Goal: Download file/media: Download file/media

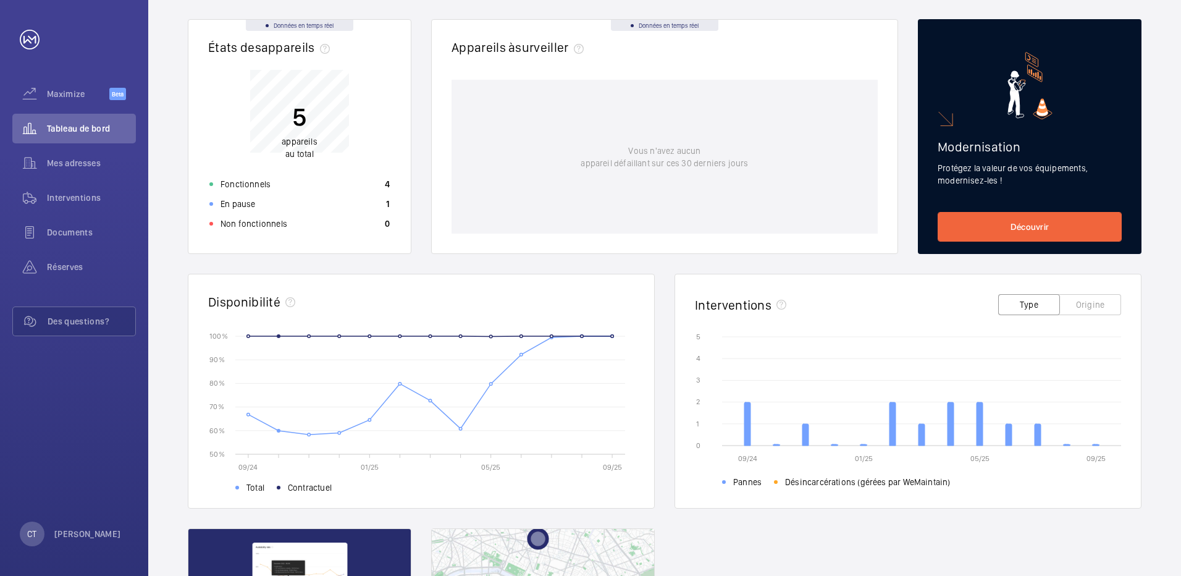
scroll to position [124, 0]
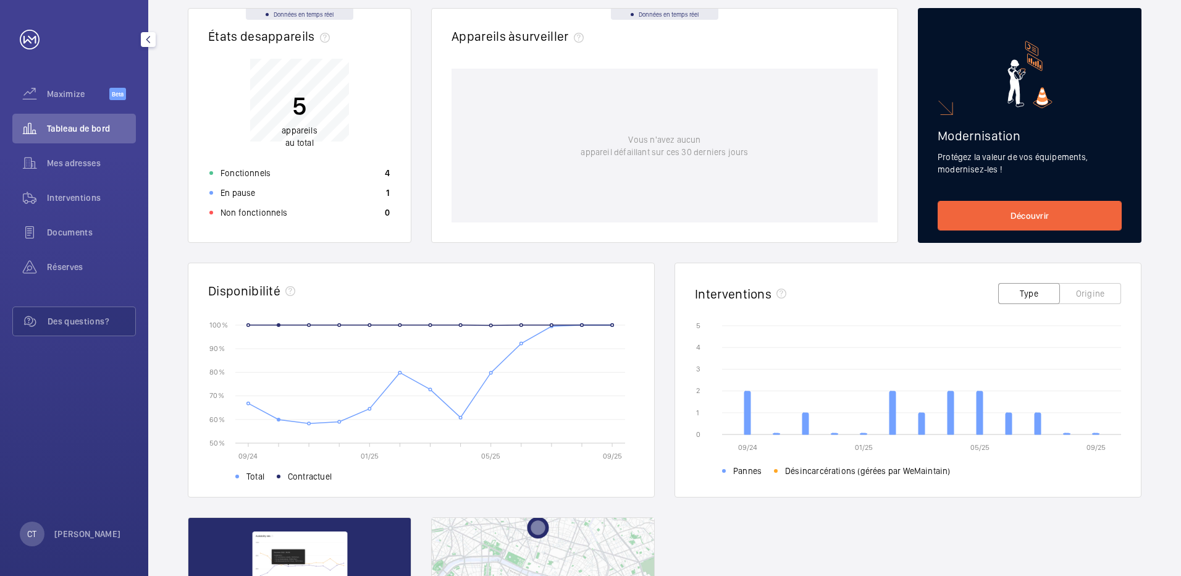
click at [85, 130] on span "Tableau de bord" at bounding box center [91, 128] width 89 height 12
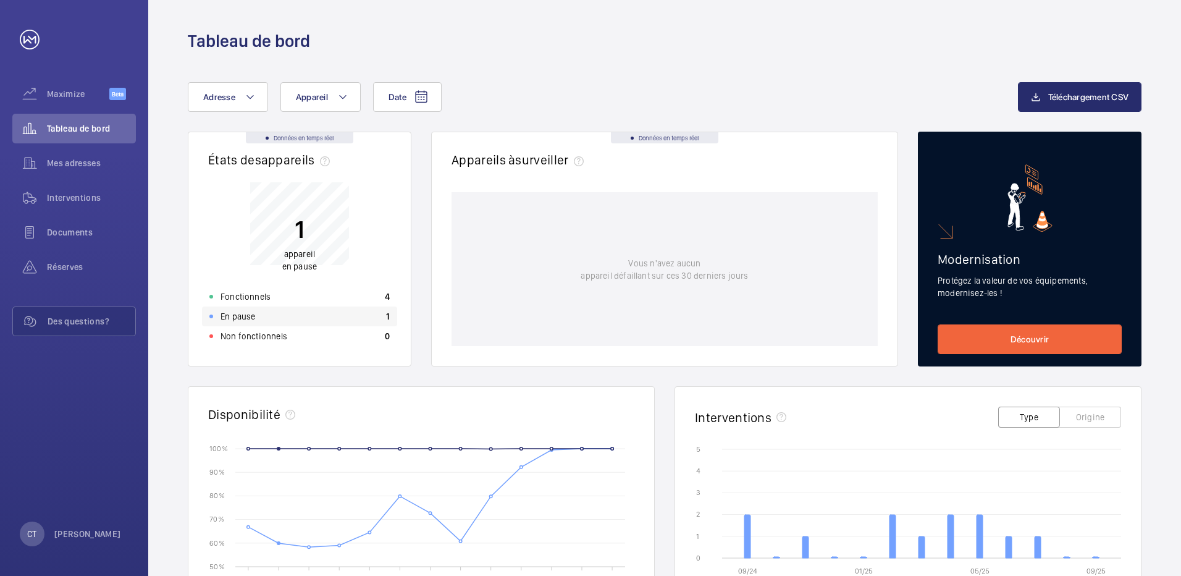
click at [340, 316] on div "En pause 1" at bounding box center [299, 316] width 195 height 20
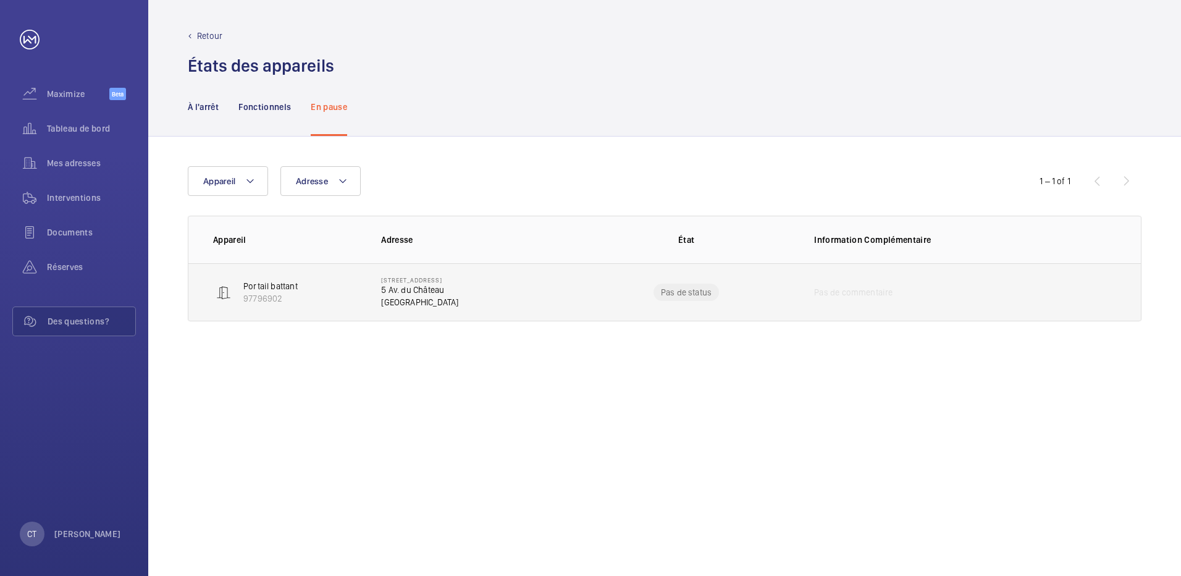
click at [432, 288] on p "5 Av. du Château" at bounding box center [419, 289] width 77 height 12
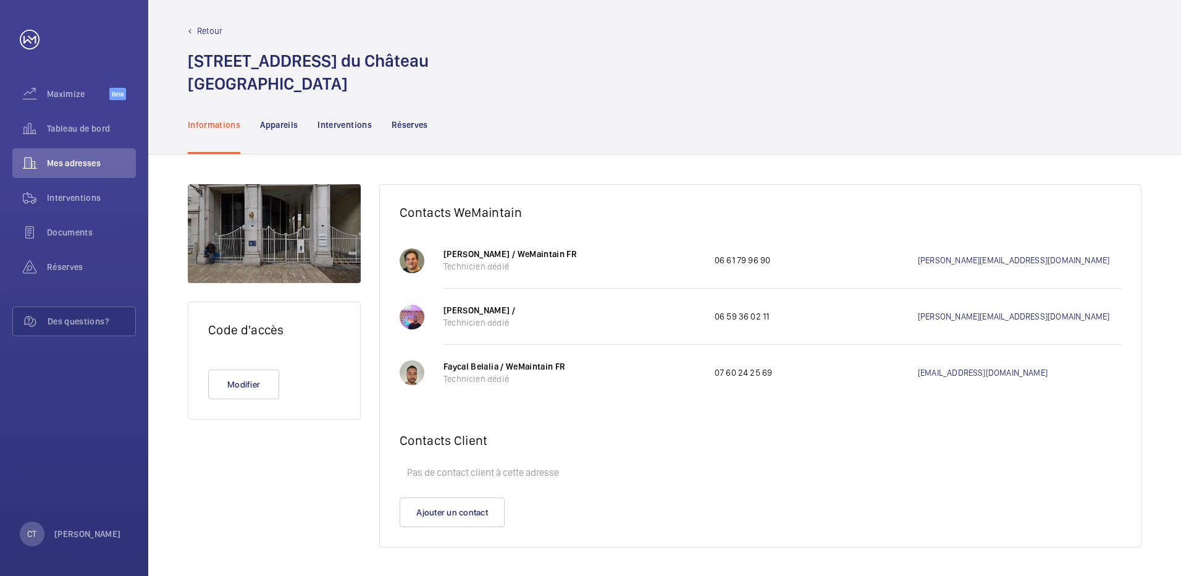
scroll to position [6, 0]
click at [73, 199] on span "Interventions" at bounding box center [91, 197] width 89 height 12
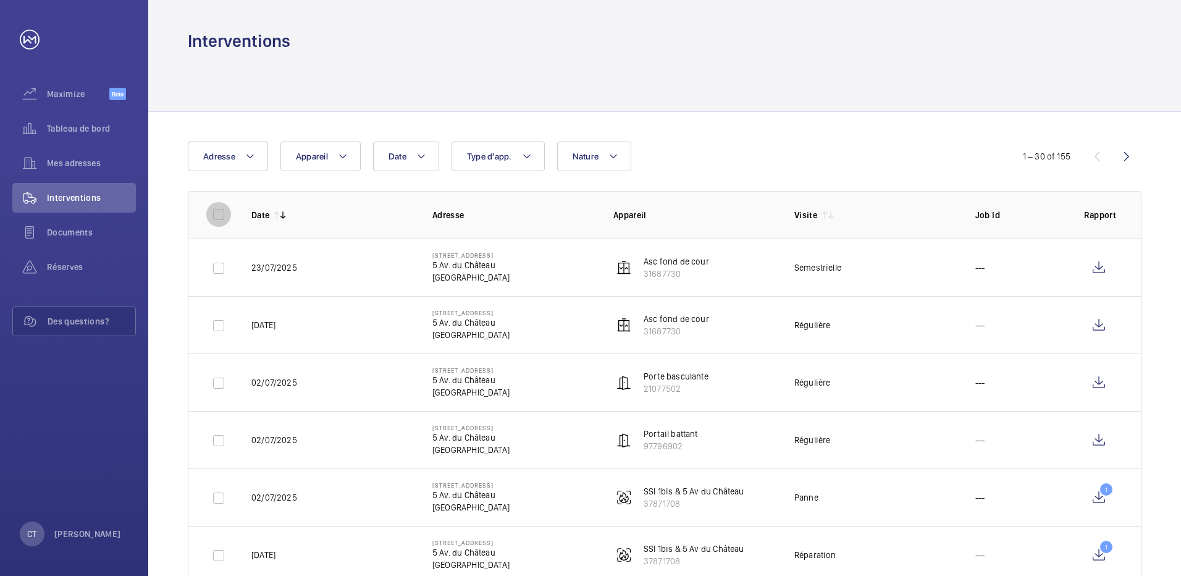
click at [211, 221] on input "checkbox" at bounding box center [218, 214] width 25 height 25
checkbox input "true"
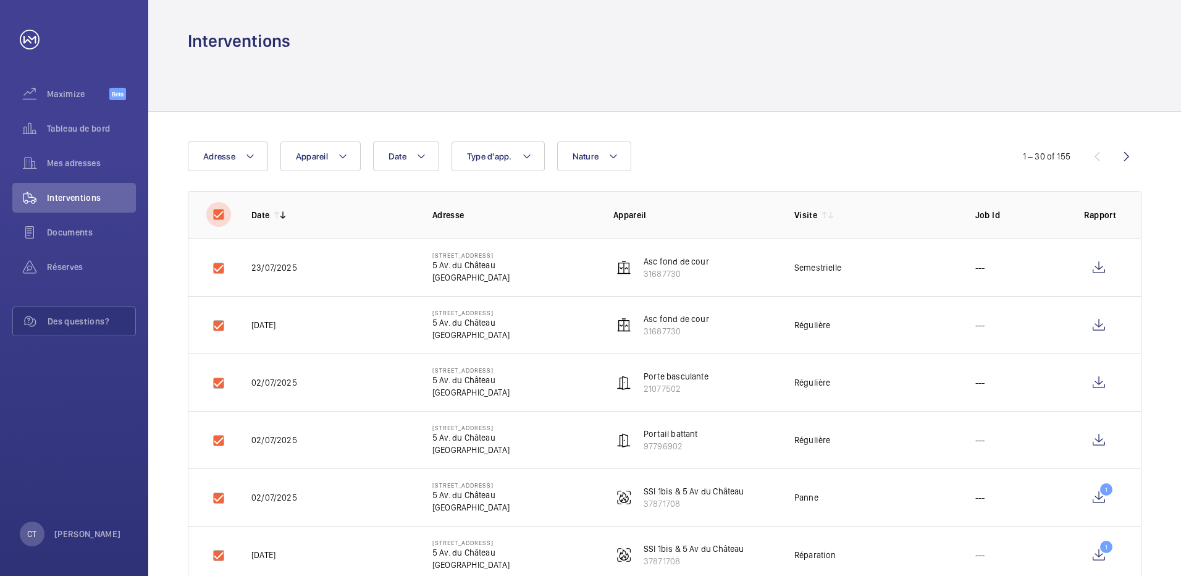
checkbox input "true"
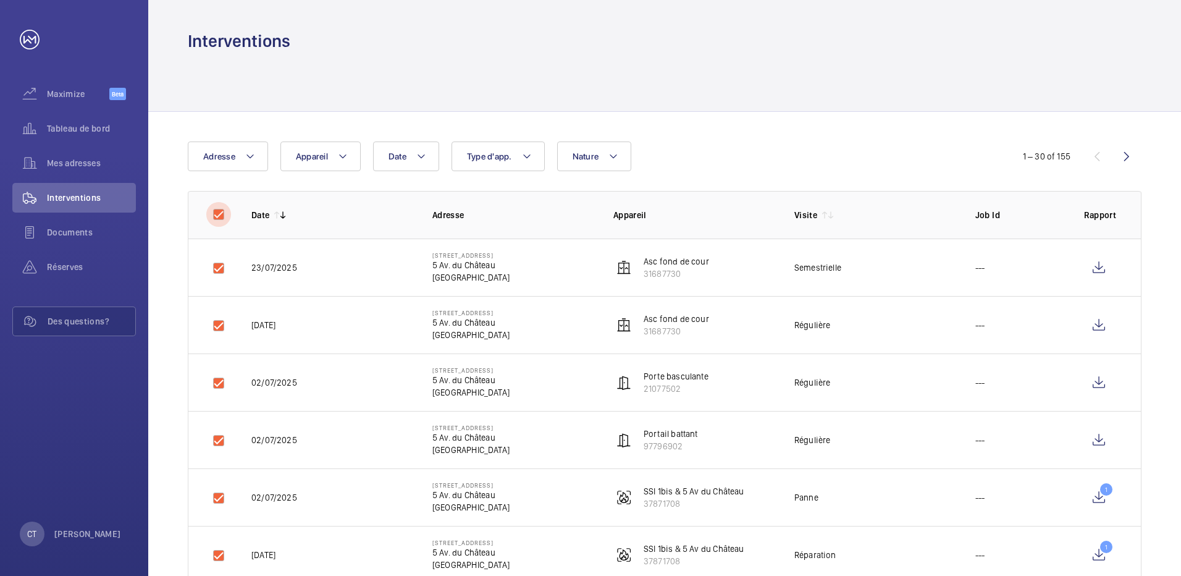
checkbox input "true"
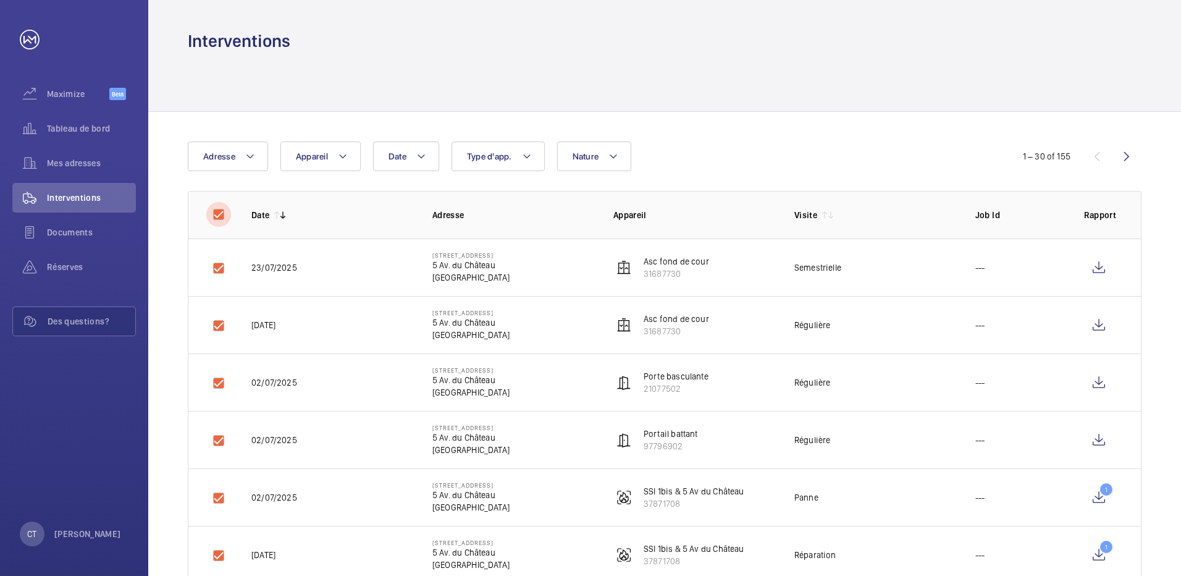
checkbox input "true"
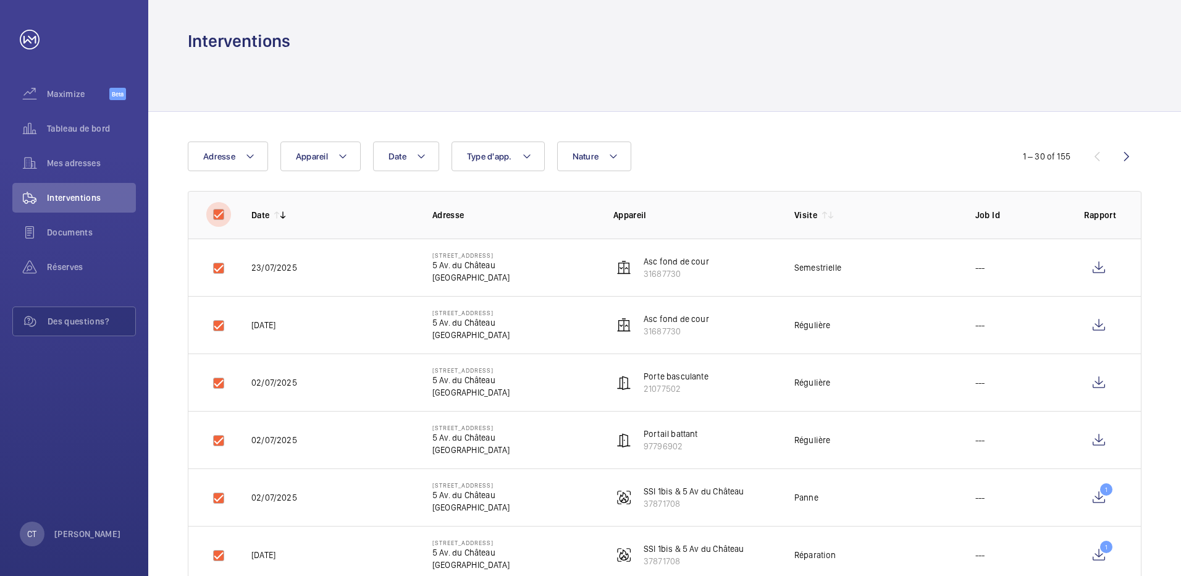
checkbox input "true"
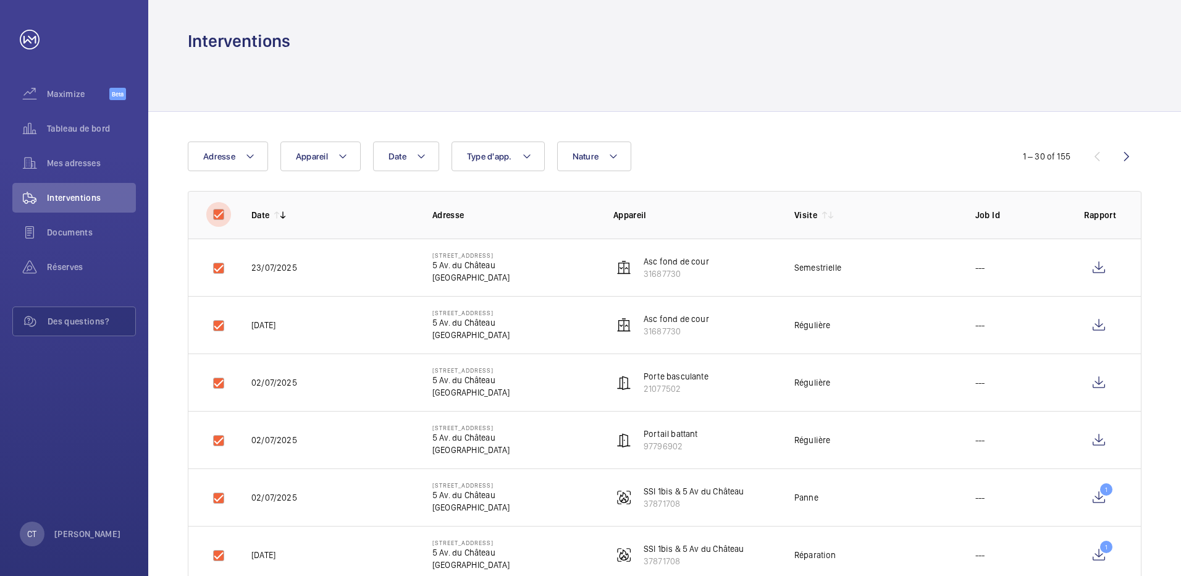
checkbox input "true"
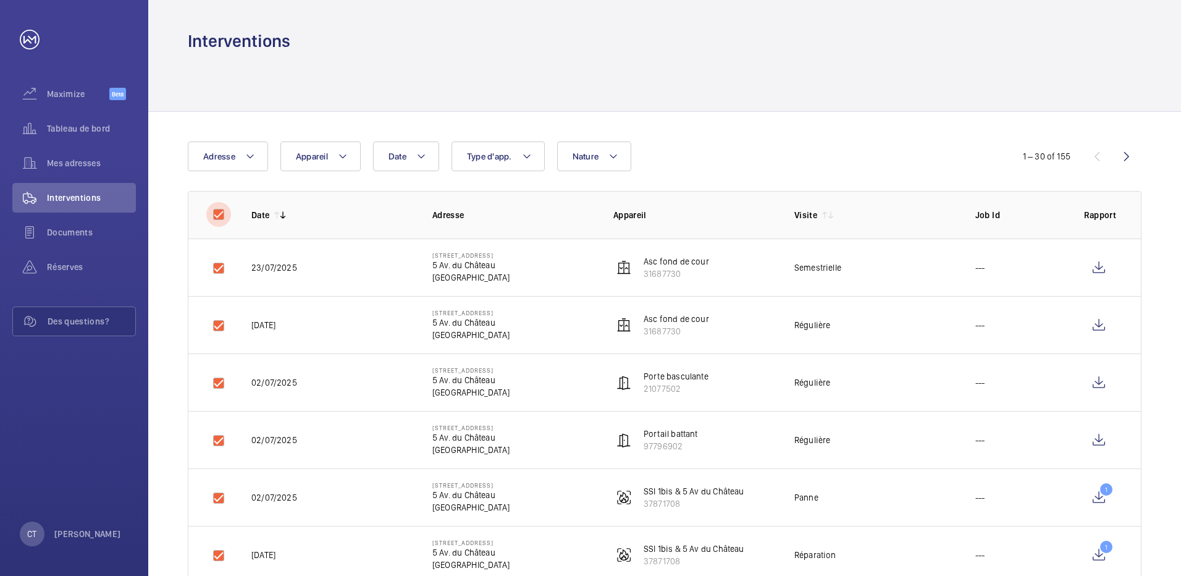
checkbox input "true"
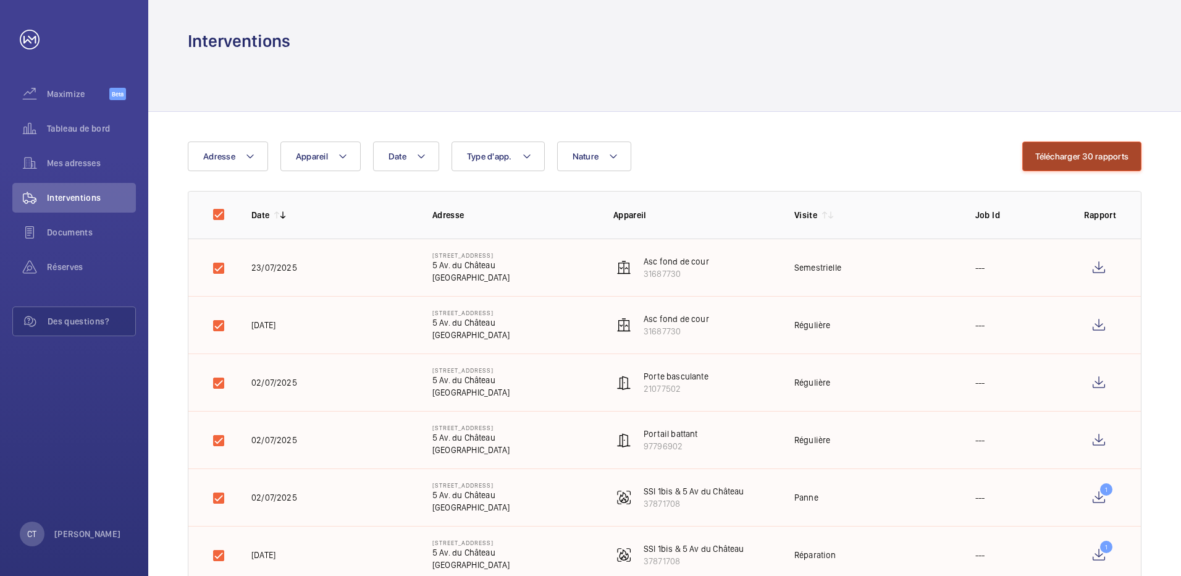
click at [1083, 154] on button "Télécharger 30 rapports" at bounding box center [1081, 156] width 119 height 30
click at [1049, 155] on button "Télécharger 30 rapports" at bounding box center [1081, 156] width 119 height 30
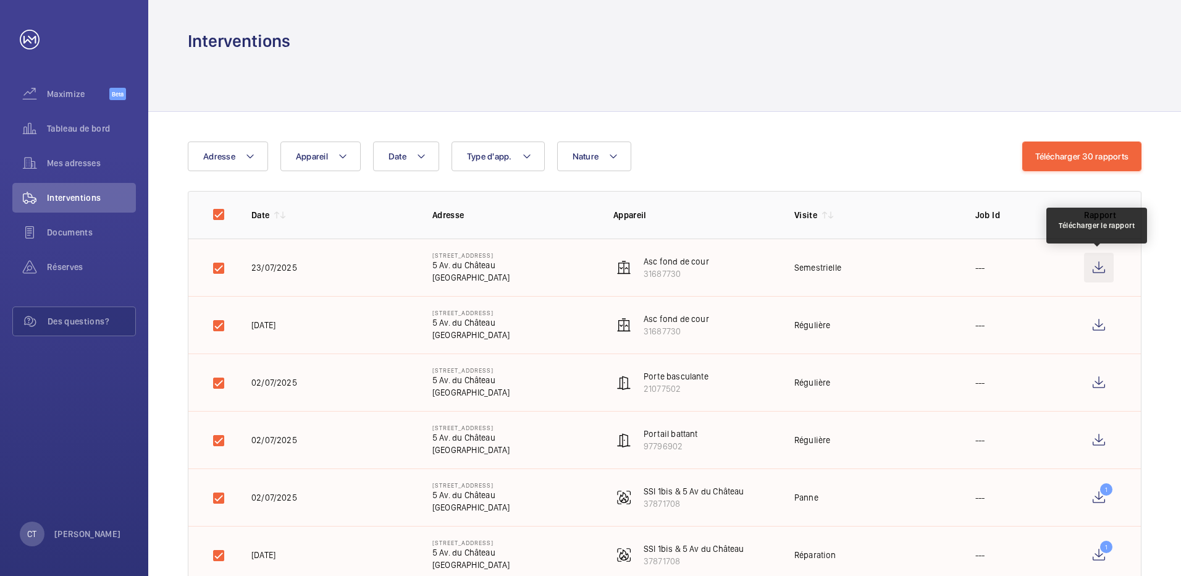
click at [1099, 268] on wm-front-icon-button at bounding box center [1099, 268] width 30 height 30
click at [212, 215] on input "checkbox" at bounding box center [218, 214] width 25 height 25
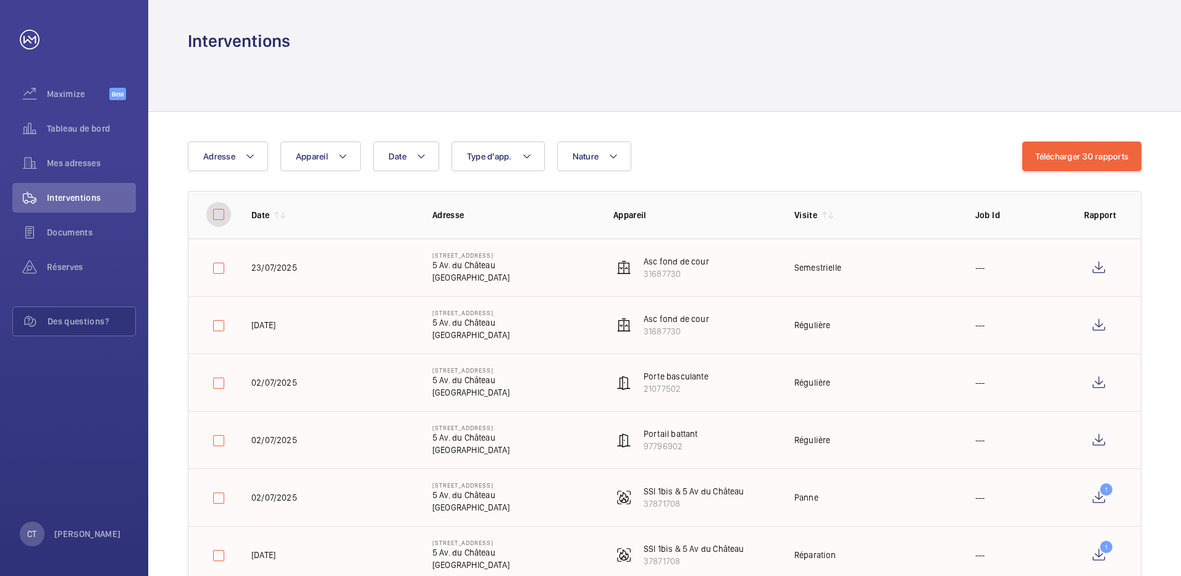
checkbox input "false"
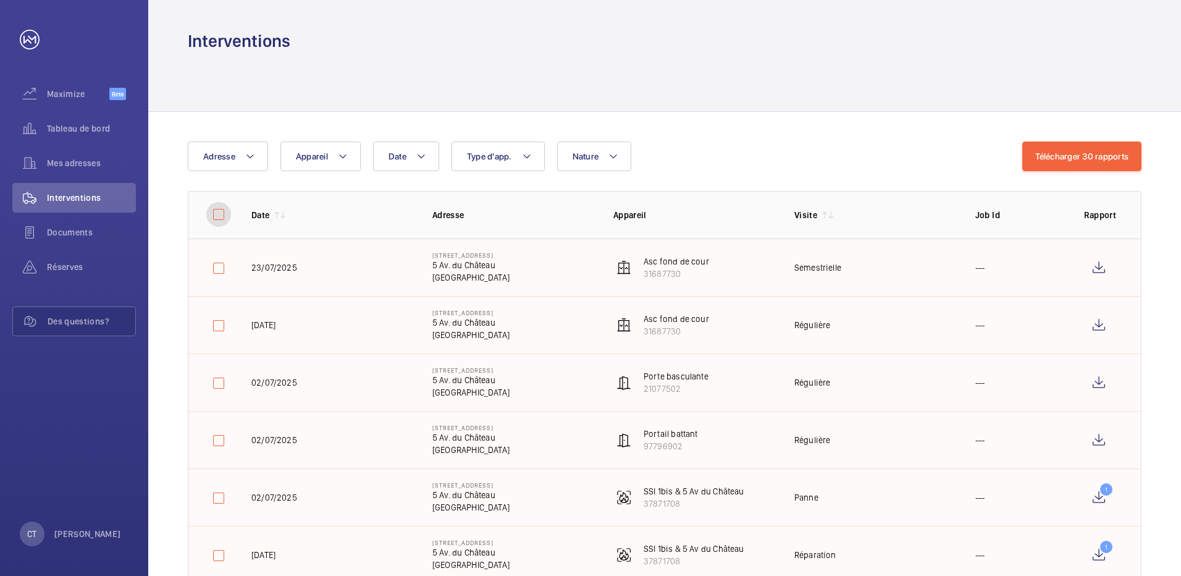
checkbox input "false"
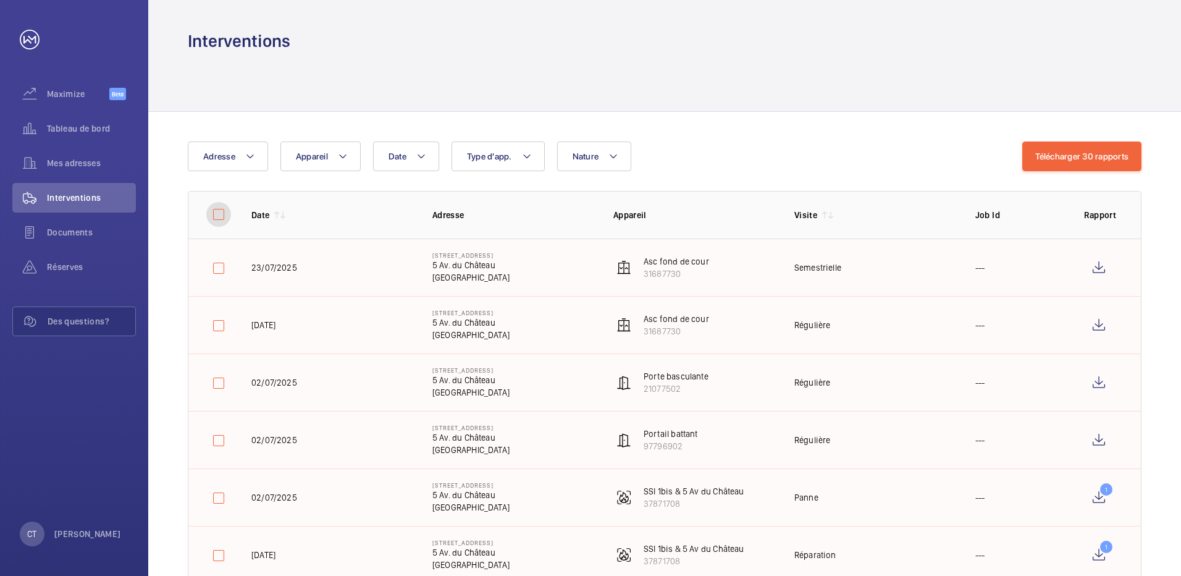
checkbox input "false"
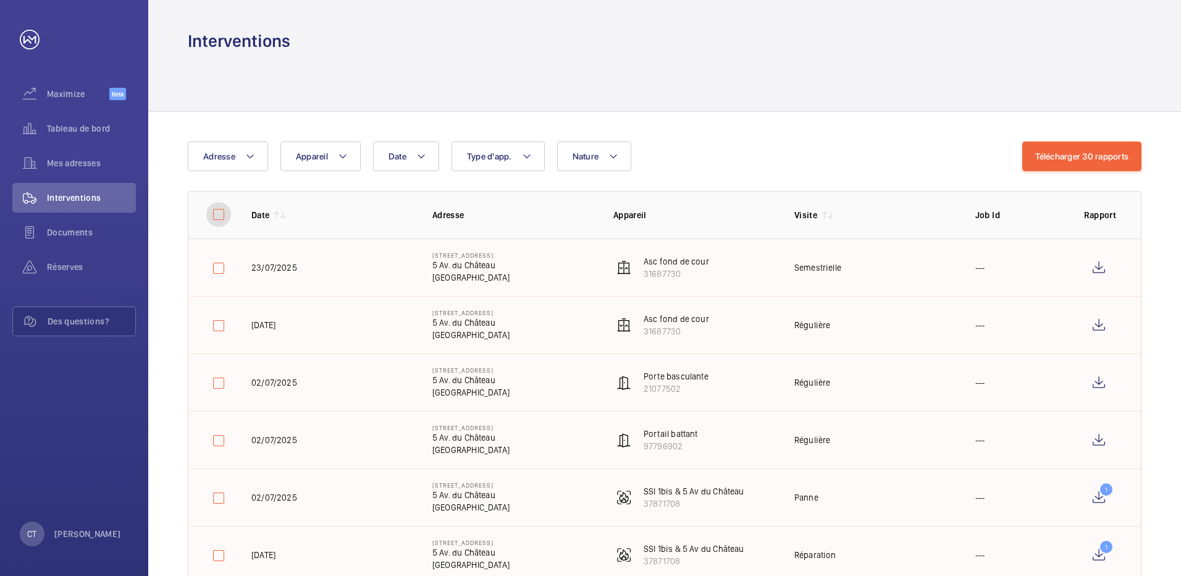
checkbox input "false"
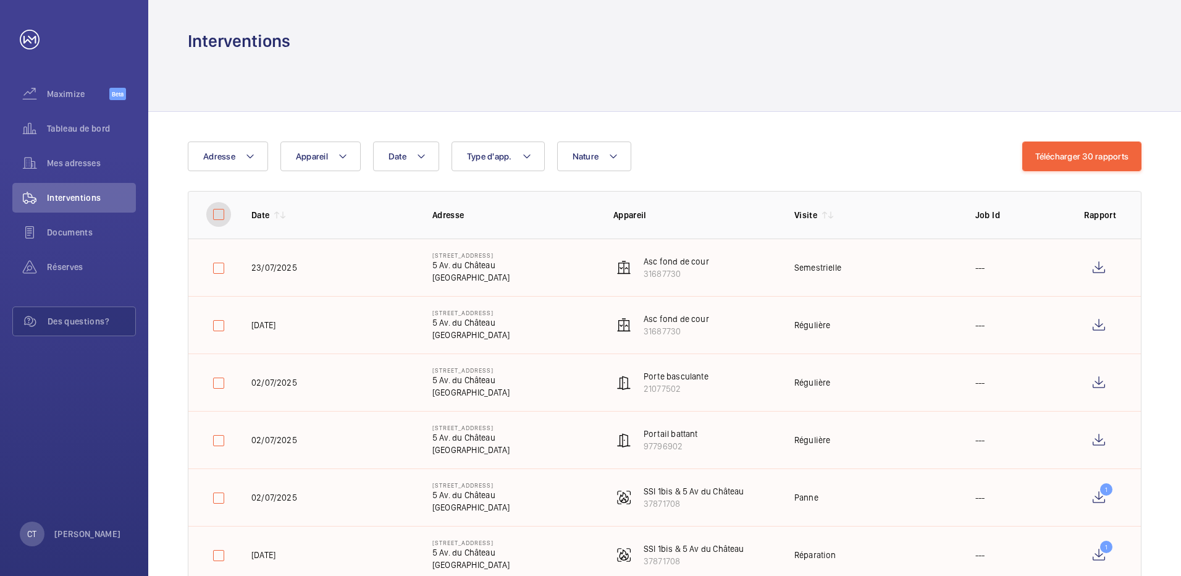
checkbox input "false"
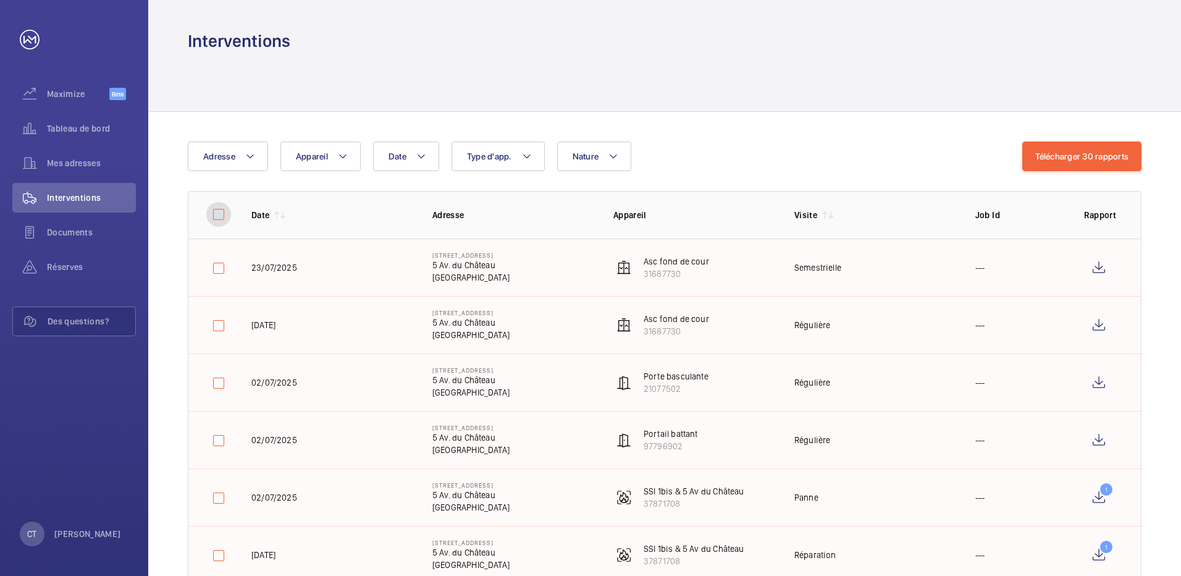
checkbox input "false"
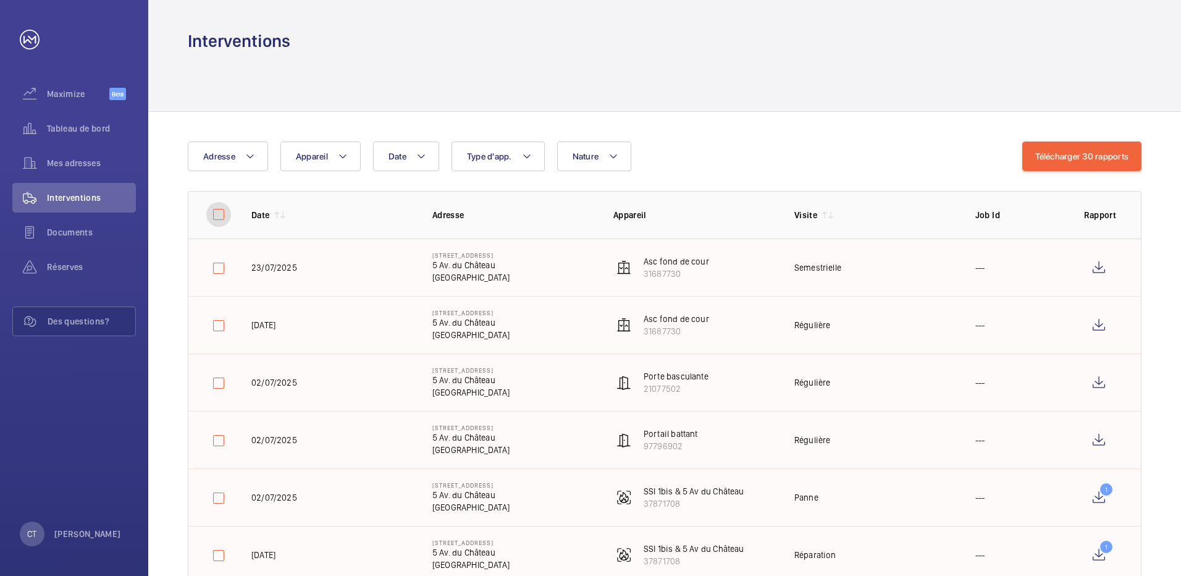
checkbox input "false"
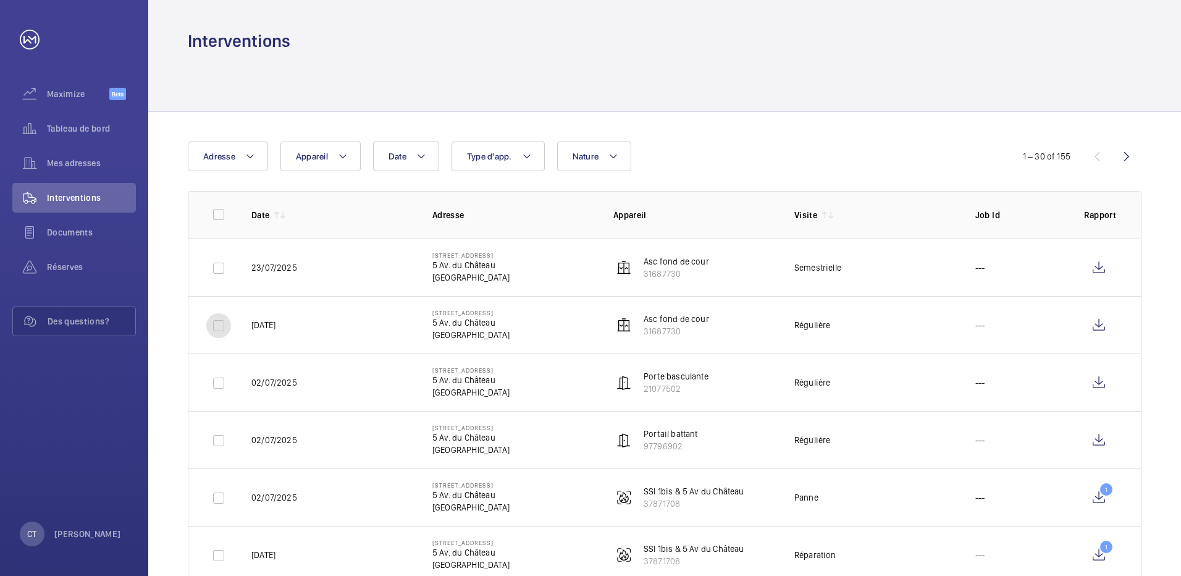
click at [217, 331] on input "checkbox" at bounding box center [218, 325] width 25 height 25
checkbox input "true"
click at [219, 388] on input "checkbox" at bounding box center [218, 383] width 25 height 25
checkbox input "true"
click at [216, 441] on input "checkbox" at bounding box center [218, 440] width 25 height 25
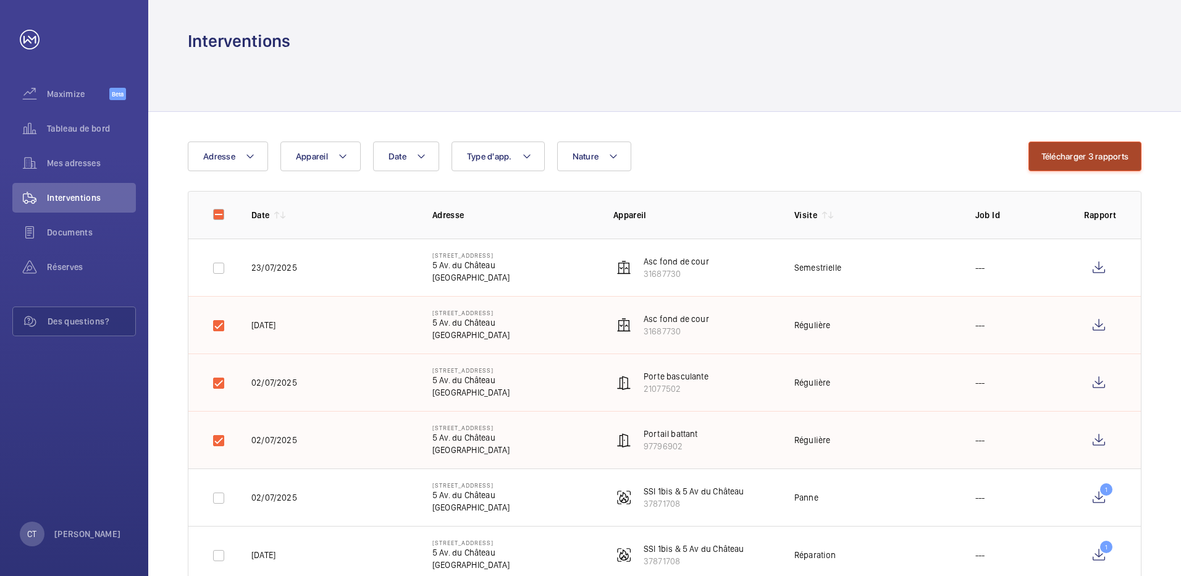
click at [1071, 153] on button "Télécharger 3 rapports" at bounding box center [1085, 156] width 114 height 30
click at [214, 439] on input "checkbox" at bounding box center [218, 440] width 25 height 25
checkbox input "false"
drag, startPoint x: 223, startPoint y: 371, endPoint x: 223, endPoint y: 337, distance: 33.4
click at [223, 371] on div at bounding box center [218, 383] width 25 height 25
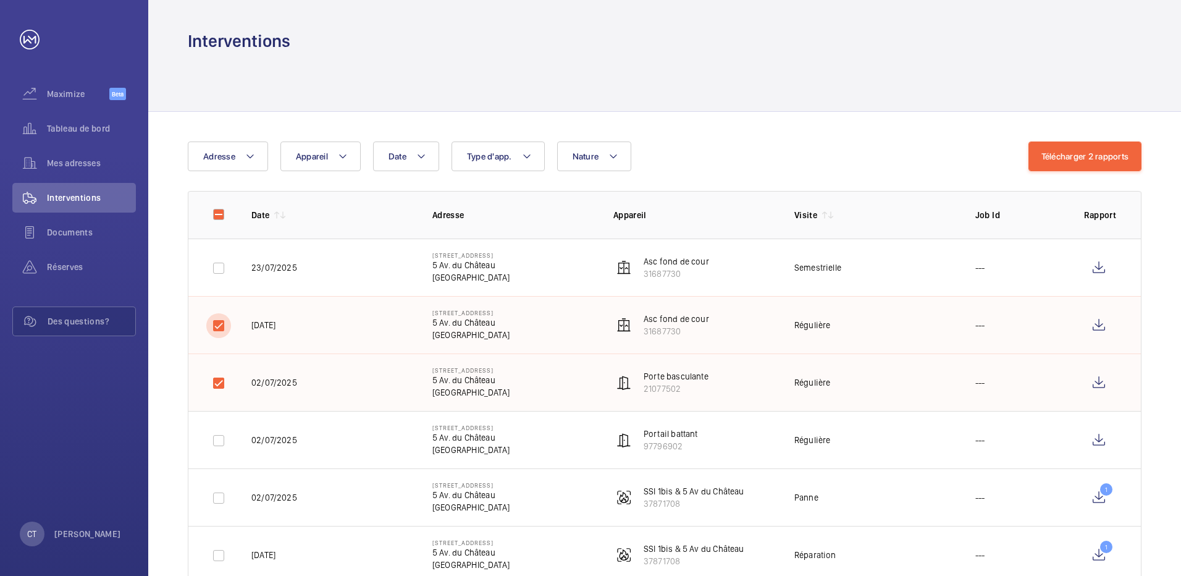
click at [223, 324] on input "checkbox" at bounding box center [218, 325] width 25 height 25
checkbox input "false"
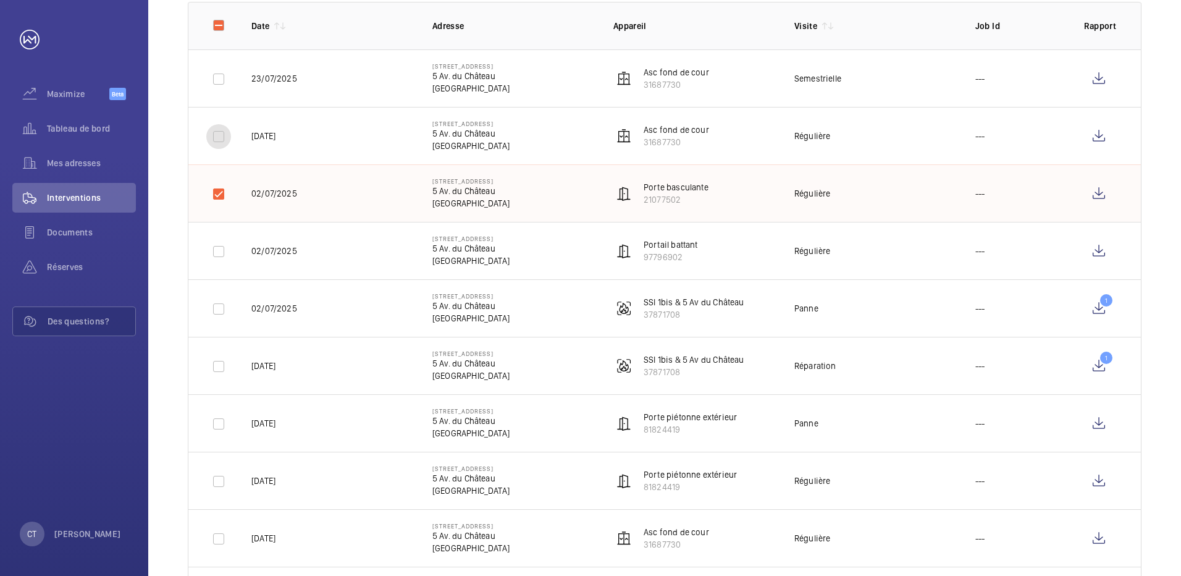
scroll to position [309, 0]
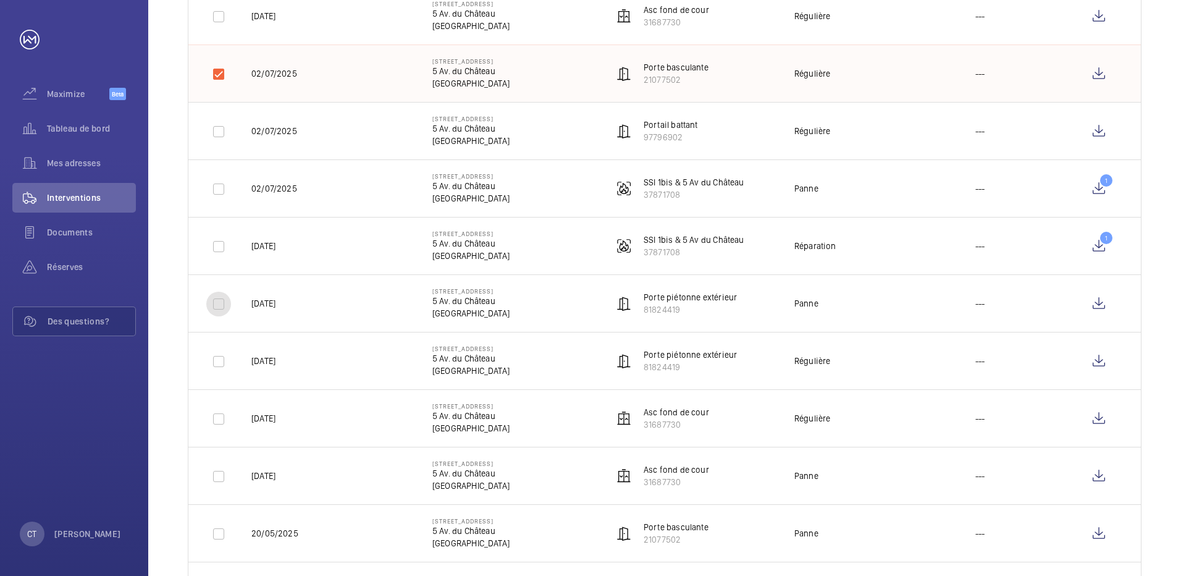
click at [224, 298] on input "checkbox" at bounding box center [218, 304] width 25 height 25
checkbox input "true"
click at [217, 361] on input "checkbox" at bounding box center [218, 361] width 25 height 25
checkbox input "true"
click at [212, 422] on input "checkbox" at bounding box center [218, 418] width 25 height 25
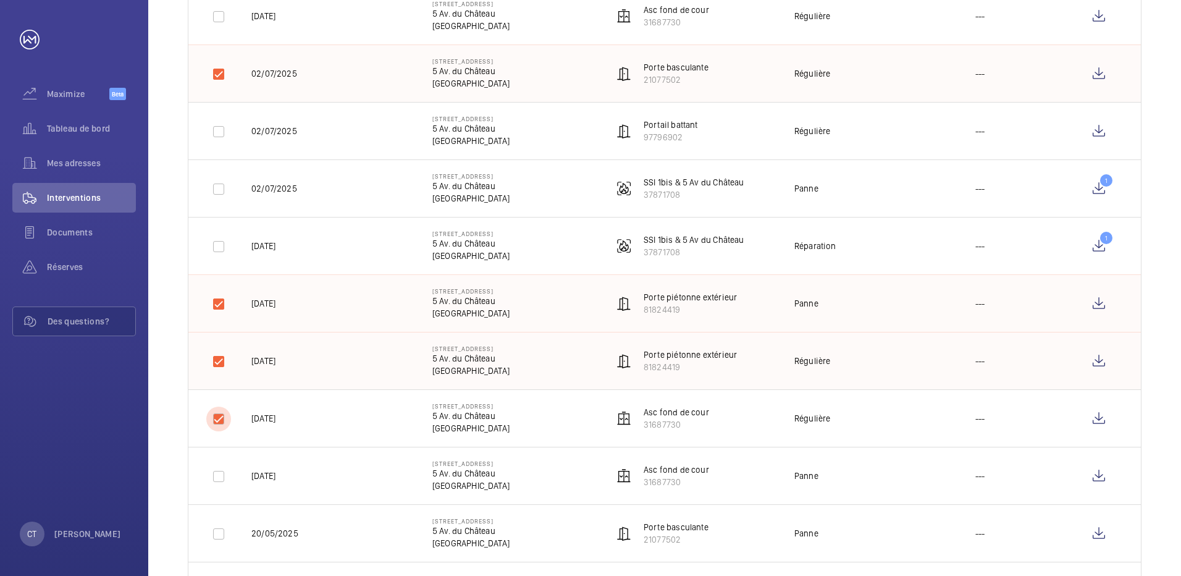
checkbox input "true"
click at [212, 475] on input "checkbox" at bounding box center [218, 476] width 25 height 25
checkbox input "true"
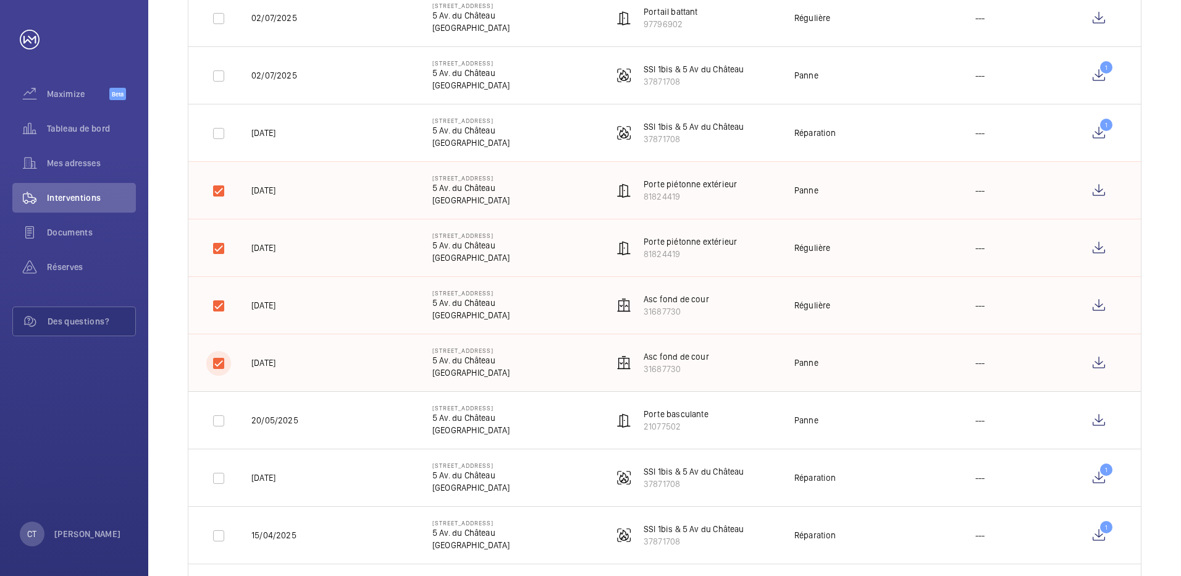
scroll to position [432, 0]
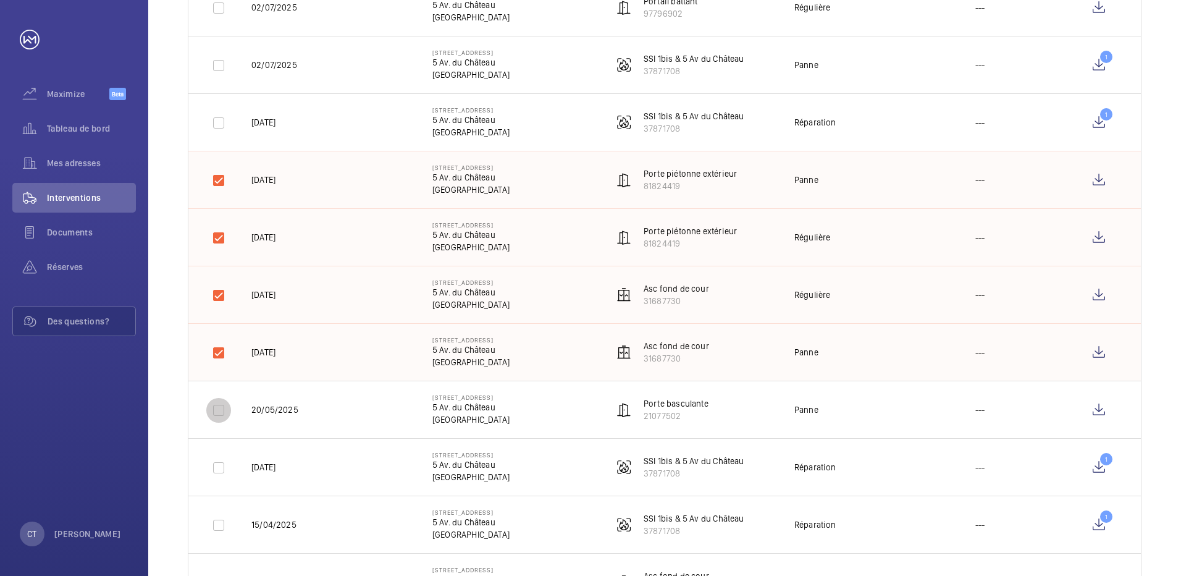
click at [214, 412] on input "checkbox" at bounding box center [218, 410] width 25 height 25
checkbox input "true"
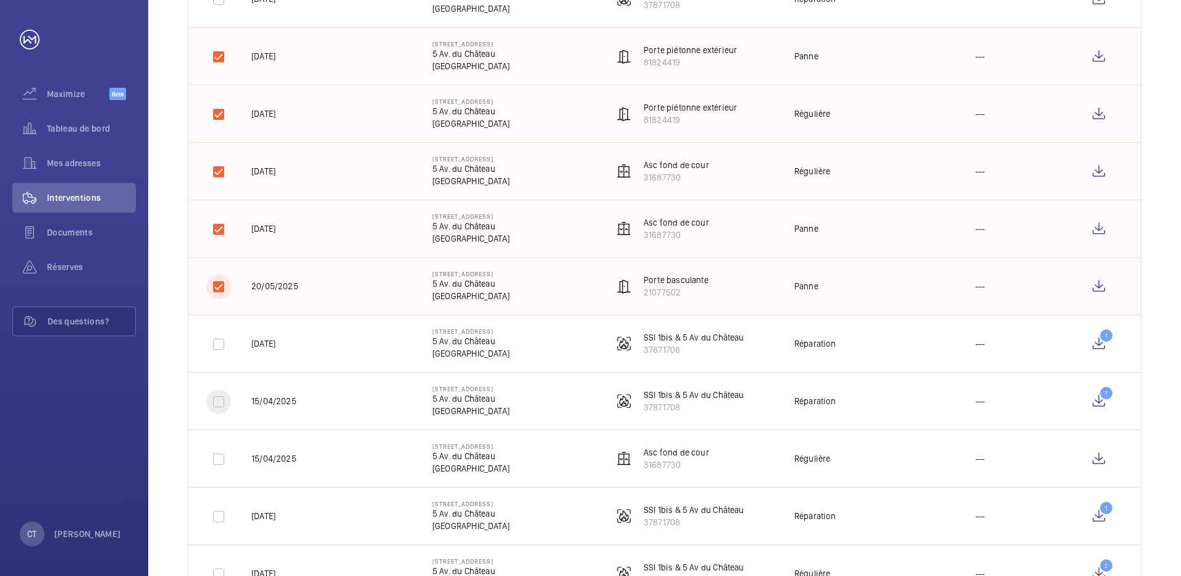
scroll to position [618, 0]
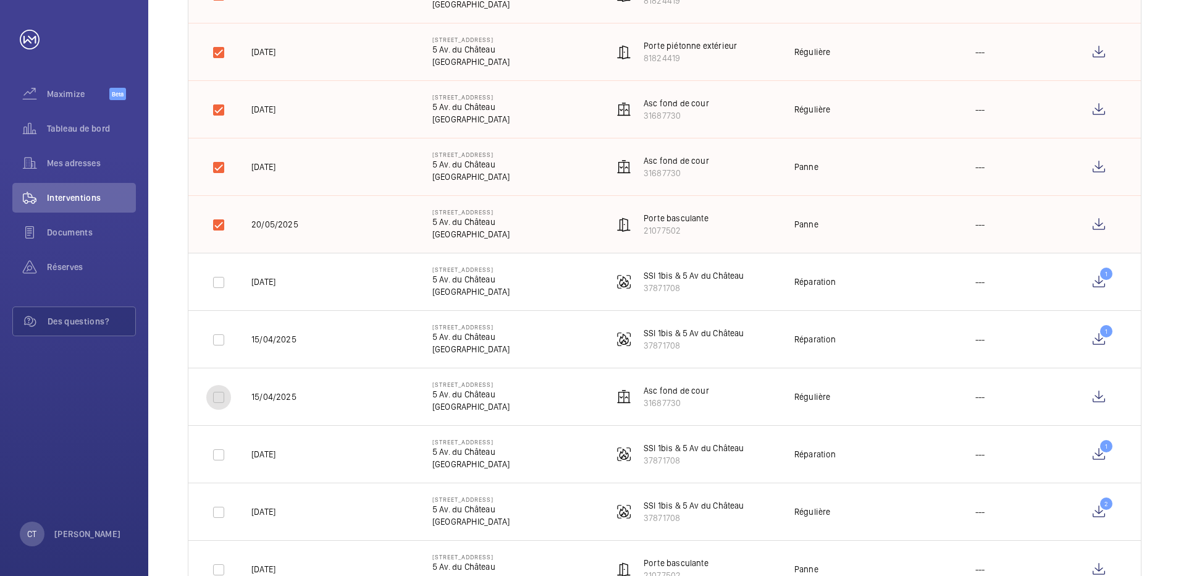
click at [216, 393] on input "checkbox" at bounding box center [218, 397] width 25 height 25
checkbox input "true"
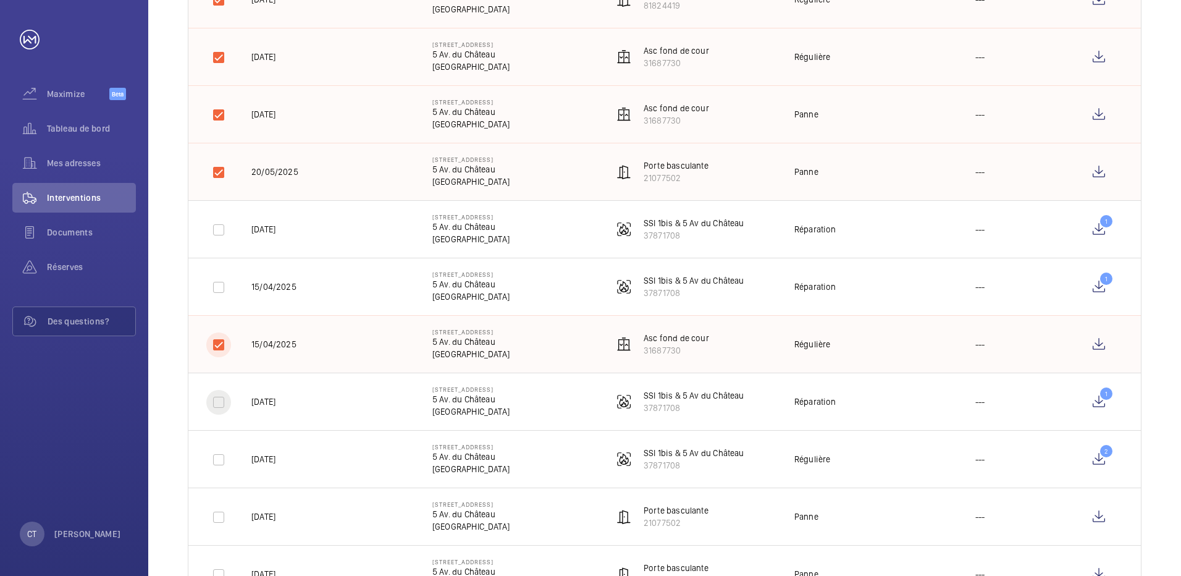
scroll to position [741, 0]
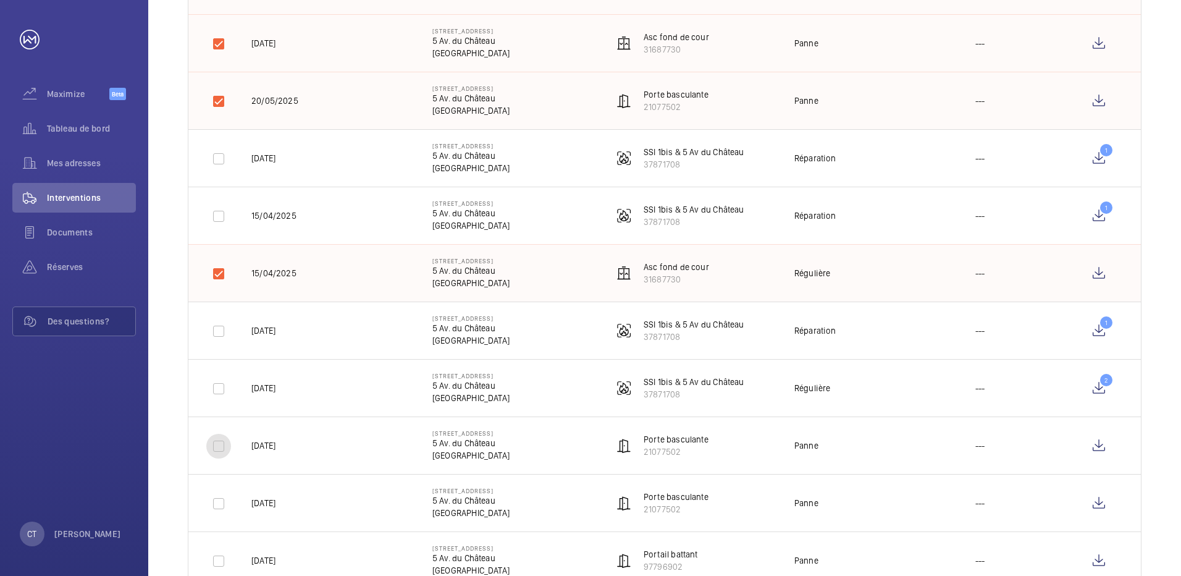
click at [217, 448] on input "checkbox" at bounding box center [218, 446] width 25 height 25
checkbox input "true"
click at [221, 501] on input "checkbox" at bounding box center [218, 503] width 25 height 25
checkbox input "true"
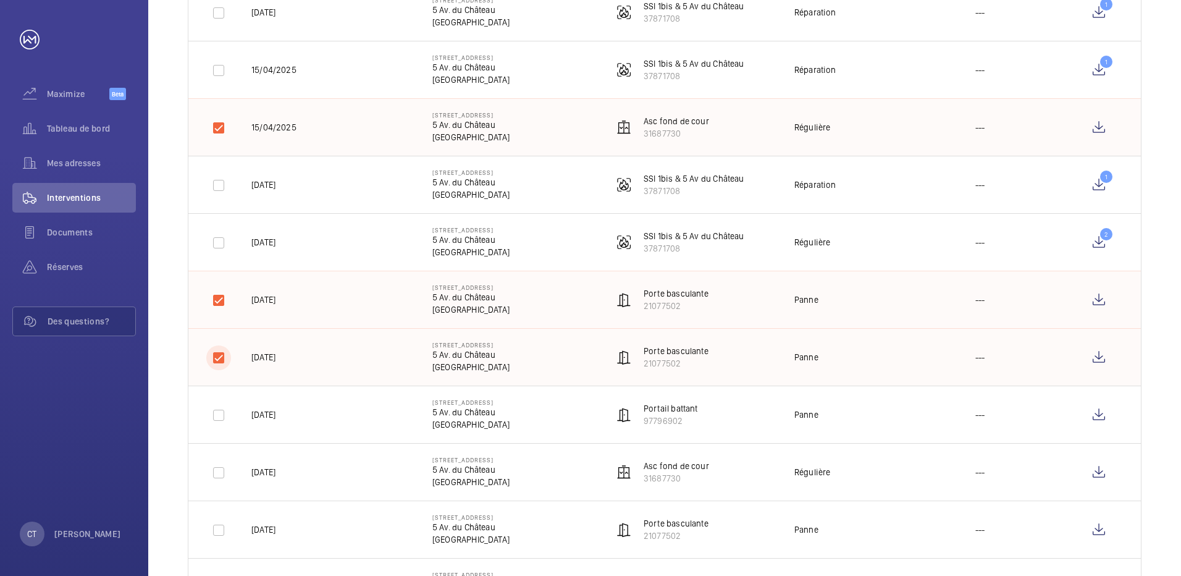
scroll to position [926, 0]
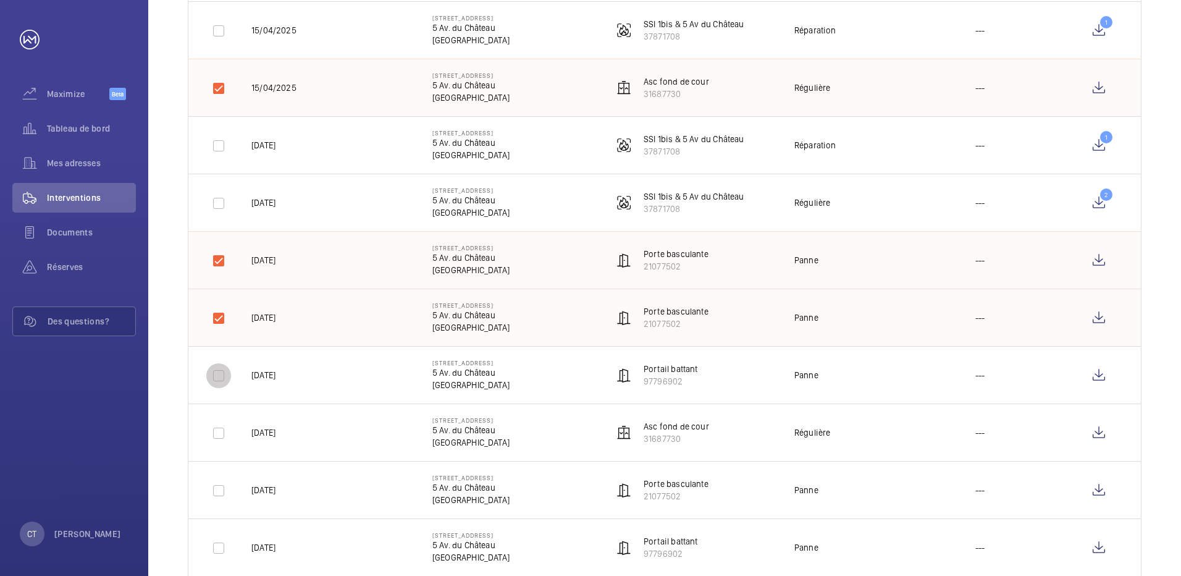
drag, startPoint x: 216, startPoint y: 372, endPoint x: 216, endPoint y: 418, distance: 45.1
click at [216, 373] on input "checkbox" at bounding box center [218, 375] width 25 height 25
checkbox input "true"
drag, startPoint x: 216, startPoint y: 431, endPoint x: 216, endPoint y: 466, distance: 35.2
click at [216, 434] on input "checkbox" at bounding box center [218, 433] width 25 height 25
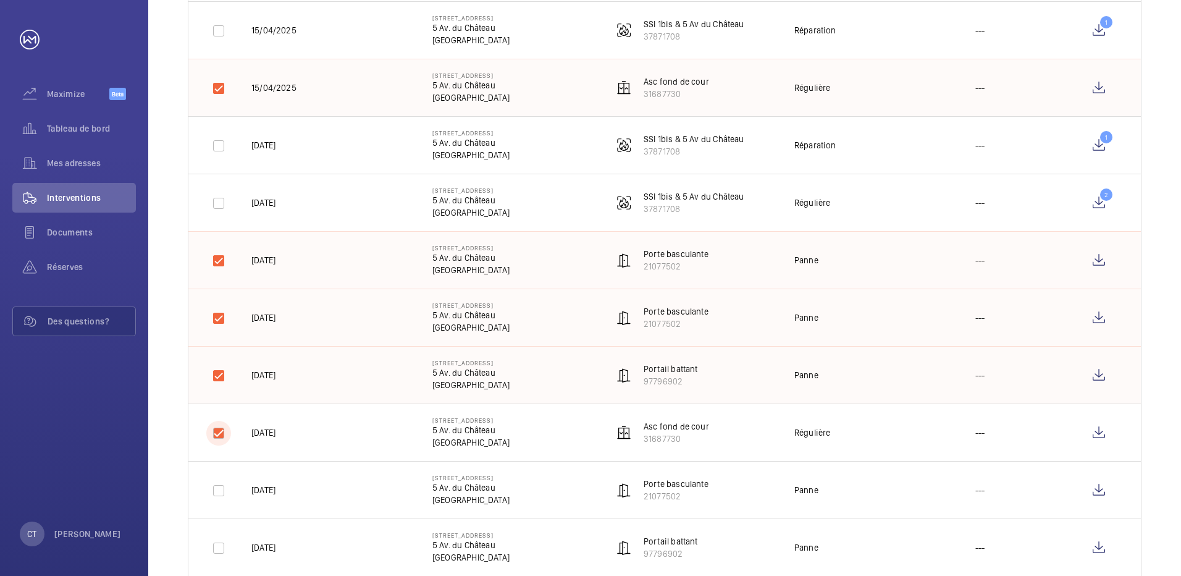
checkbox input "true"
click at [216, 498] on input "checkbox" at bounding box center [218, 490] width 25 height 25
checkbox input "true"
click at [212, 547] on input "checkbox" at bounding box center [218, 547] width 25 height 25
checkbox input "true"
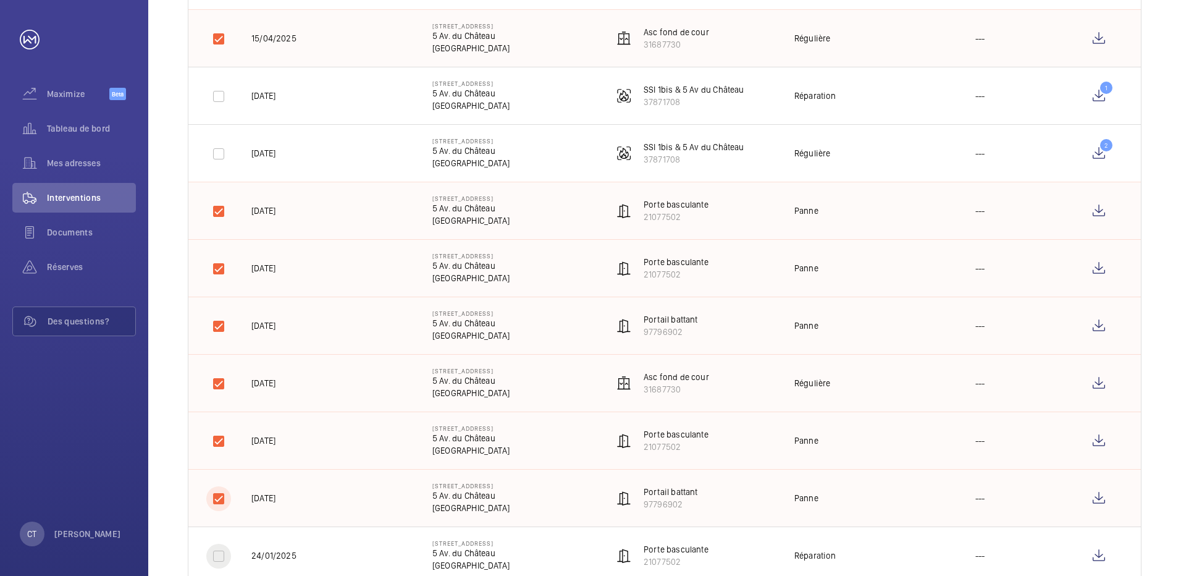
scroll to position [1112, 0]
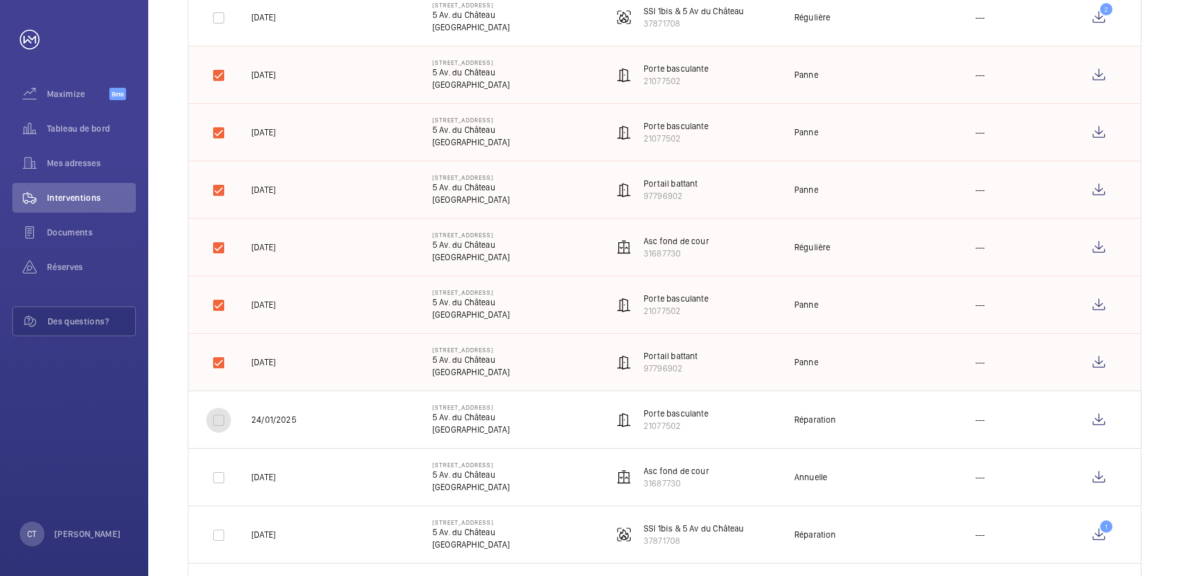
click at [216, 427] on input "checkbox" at bounding box center [218, 420] width 25 height 25
checkbox input "true"
click at [214, 471] on input "checkbox" at bounding box center [218, 477] width 25 height 25
checkbox input "true"
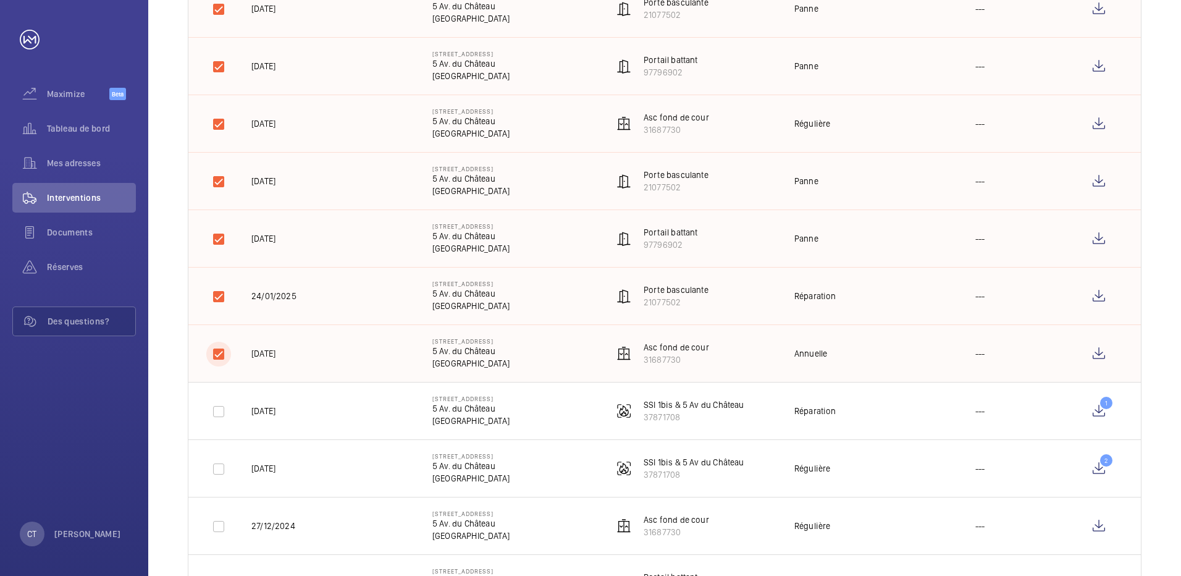
scroll to position [1297, 0]
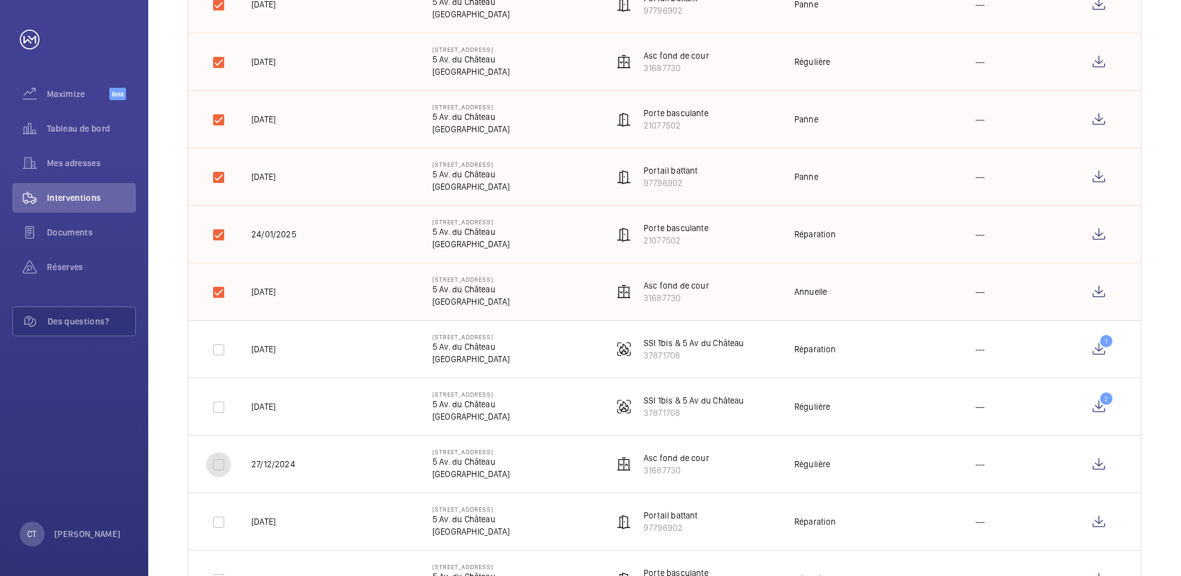
click at [215, 473] on input "checkbox" at bounding box center [218, 464] width 25 height 25
checkbox input "true"
click at [221, 523] on input "checkbox" at bounding box center [218, 522] width 25 height 25
checkbox input "true"
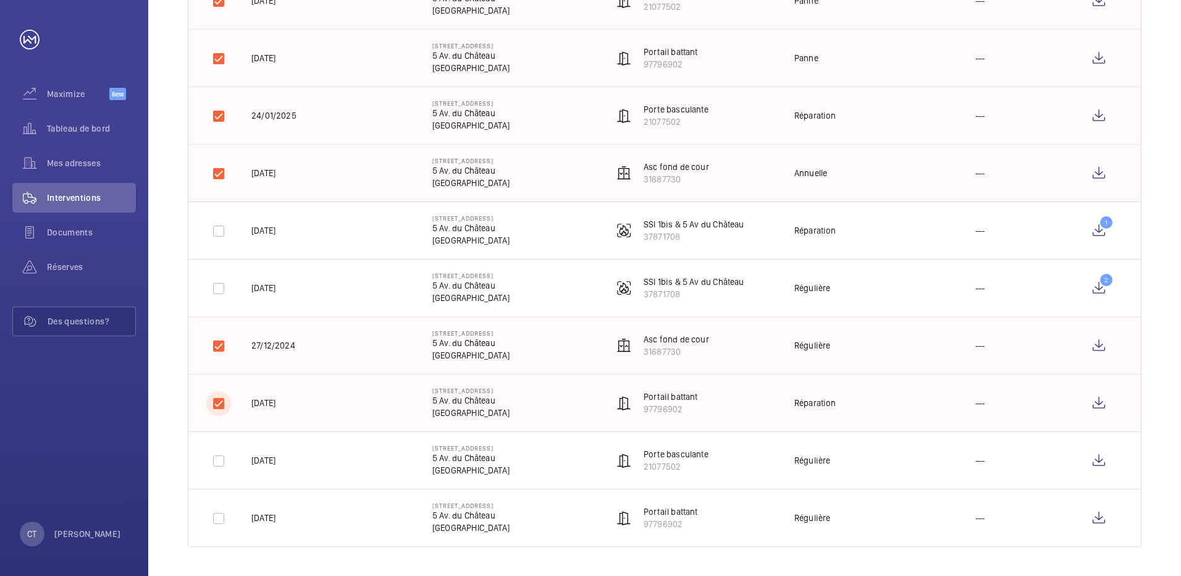
scroll to position [1416, 0]
click at [217, 457] on input "checkbox" at bounding box center [218, 460] width 25 height 25
checkbox input "true"
click at [212, 523] on input "checkbox" at bounding box center [218, 517] width 25 height 25
checkbox input "true"
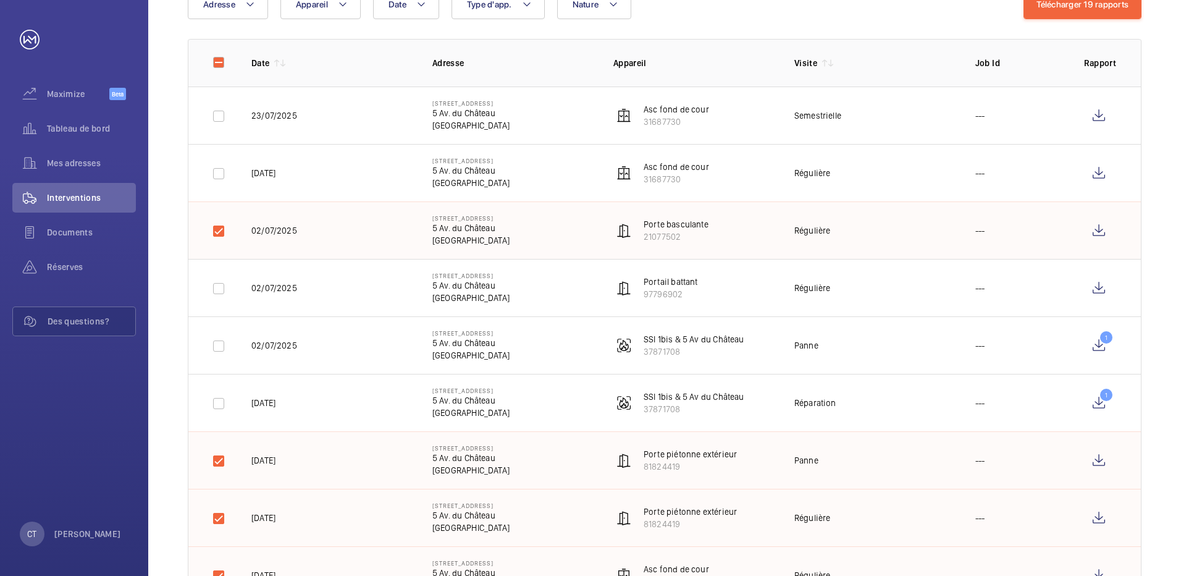
scroll to position [0, 0]
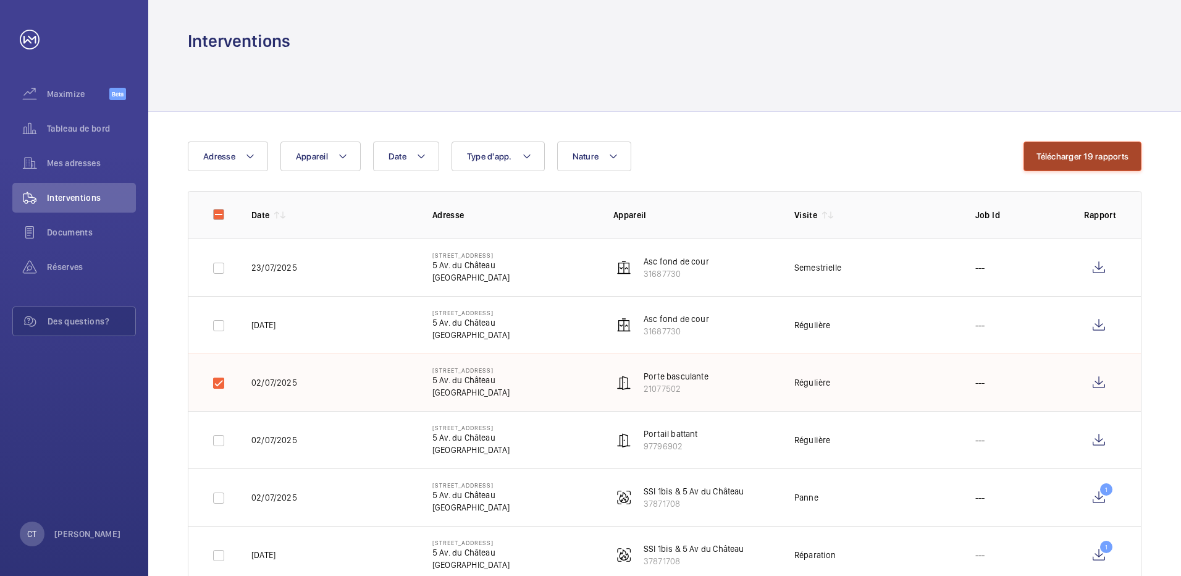
click at [1054, 160] on button "Télécharger 19 rapports" at bounding box center [1082, 156] width 118 height 30
